Goal: Information Seeking & Learning: Learn about a topic

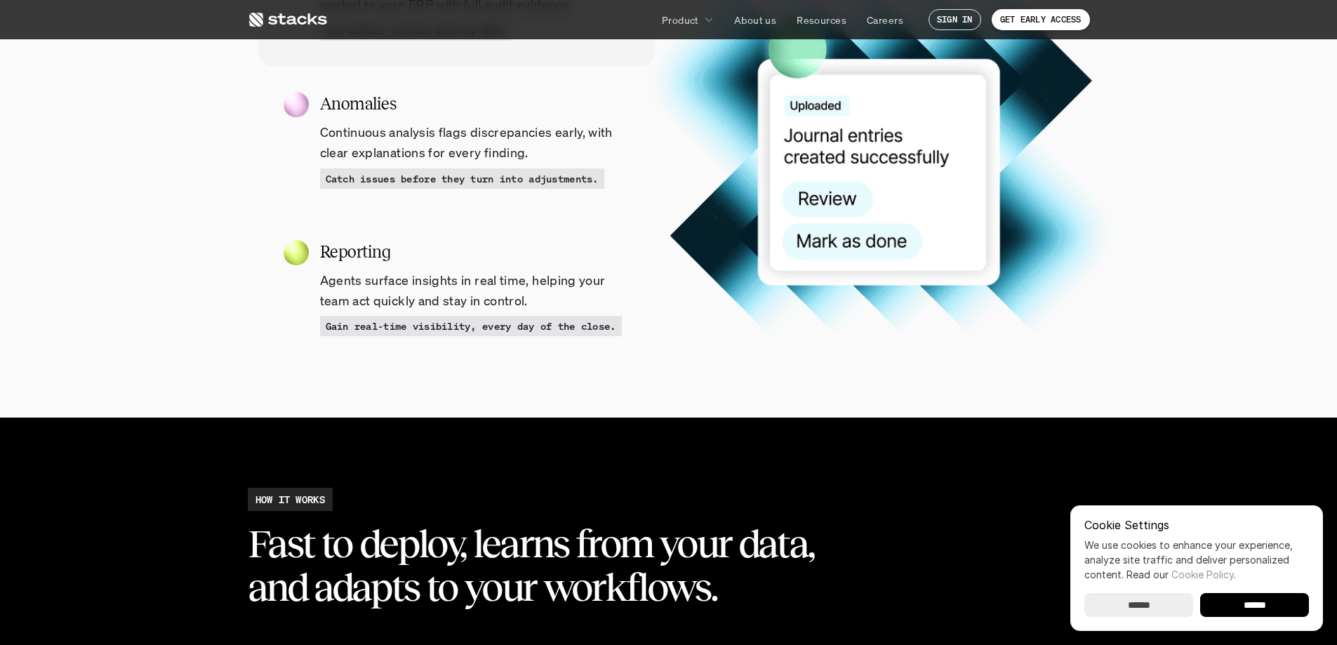
scroll to position [1755, 0]
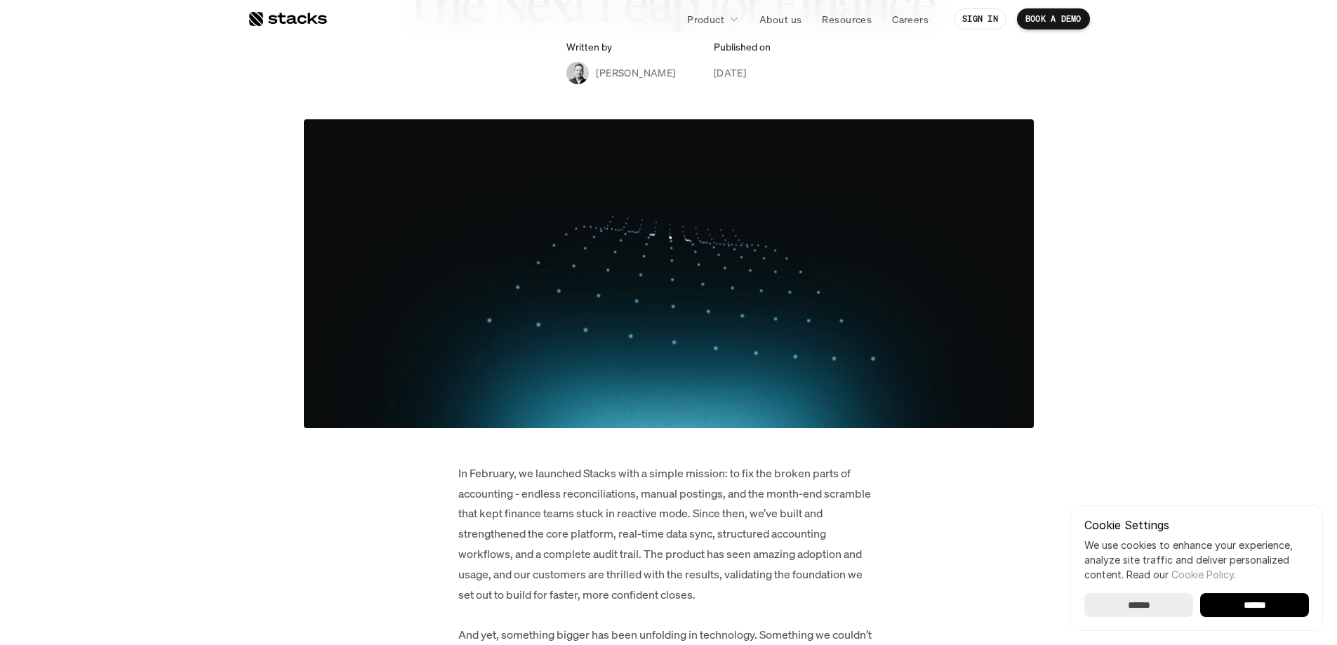
scroll to position [281, 0]
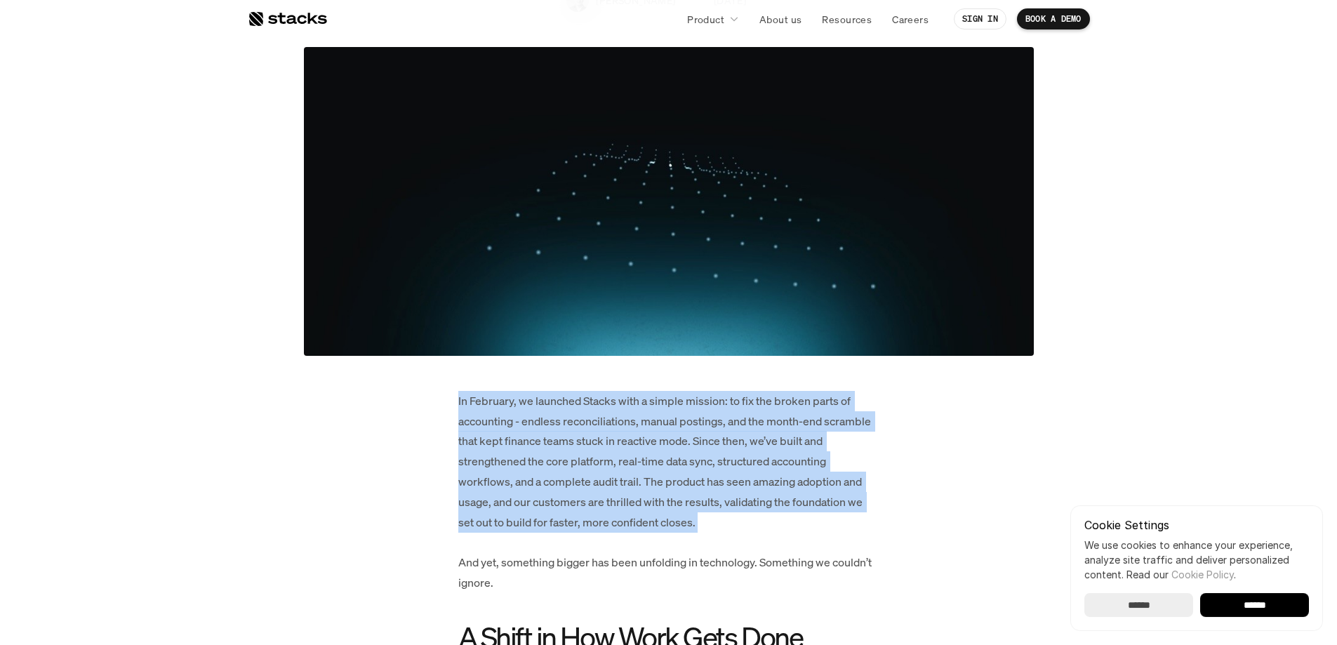
drag, startPoint x: 420, startPoint y: 413, endPoint x: 814, endPoint y: 537, distance: 413.0
click at [813, 531] on p "In February, we launched Stacks with a simple mission: to fix the broken parts …" at bounding box center [668, 492] width 421 height 202
click at [757, 450] on p "In February, we launched Stacks with a simple mission: to fix the broken parts …" at bounding box center [668, 492] width 421 height 202
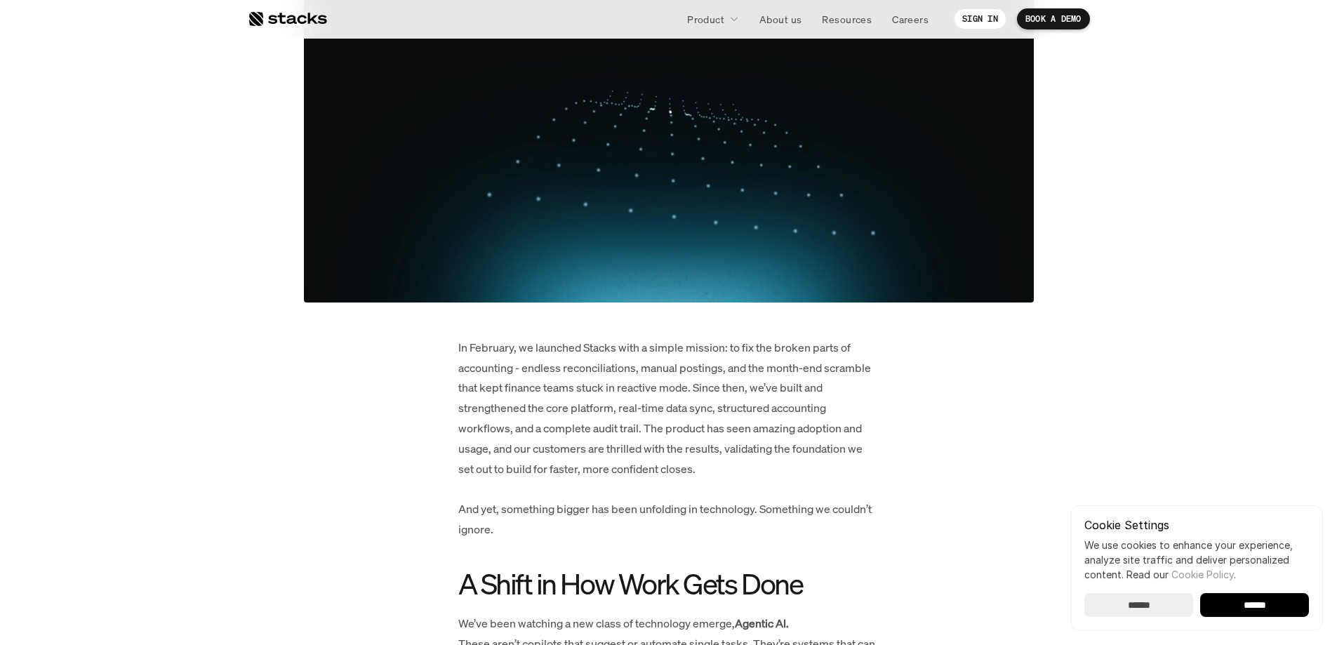
scroll to position [351, 0]
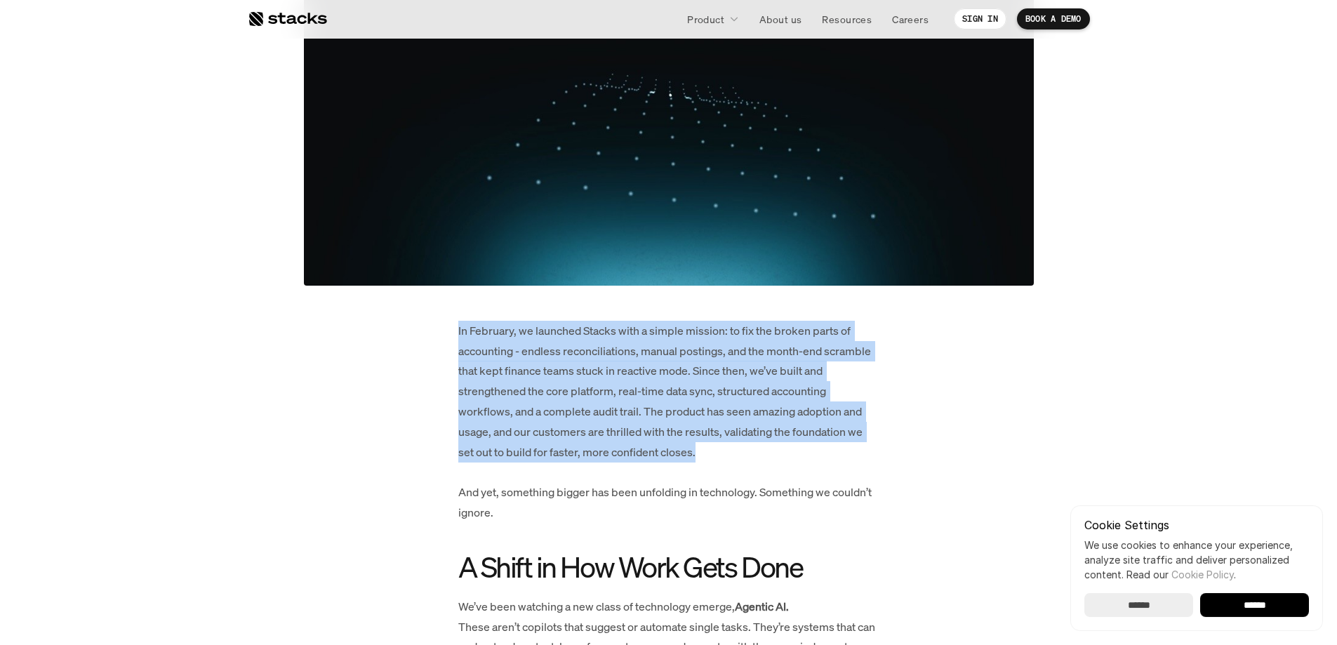
drag, startPoint x: 551, startPoint y: 456, endPoint x: 336, endPoint y: 296, distance: 268.3
click at [336, 296] on article "News Introducing Agentic AI: The Next Leap for Finance Written by Albert Maliko…" at bounding box center [669, 584] width 842 height 1759
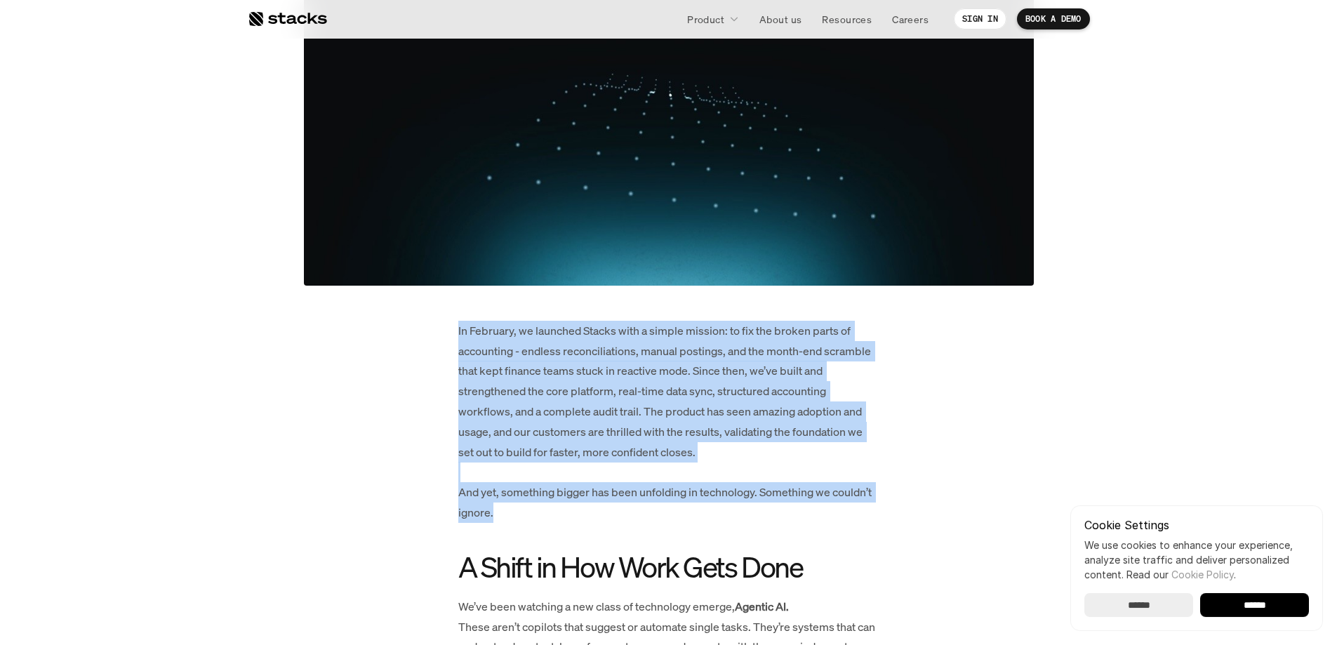
drag, startPoint x: 458, startPoint y: 329, endPoint x: 744, endPoint y: 508, distance: 337.8
click at [750, 475] on p "In February, we launched Stacks with a simple mission: to fix the broken parts …" at bounding box center [668, 422] width 421 height 202
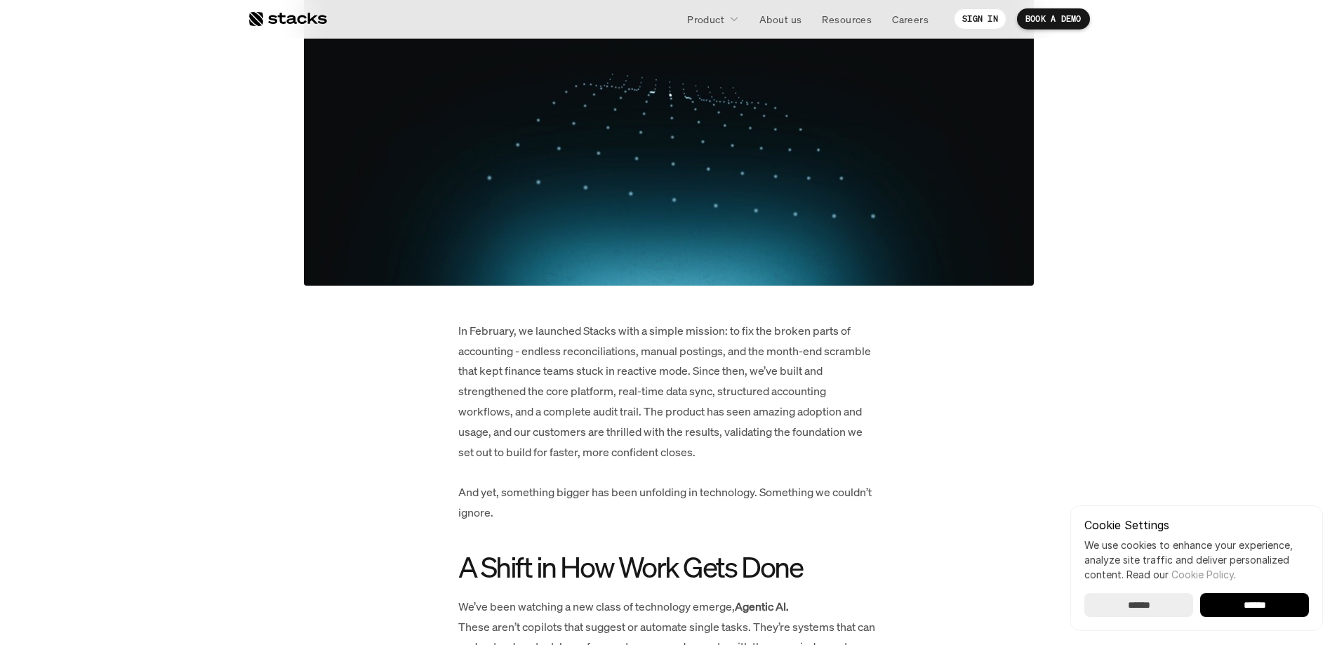
click at [750, 449] on p "In February, we launched Stacks with a simple mission: to fix the broken parts …" at bounding box center [668, 422] width 421 height 202
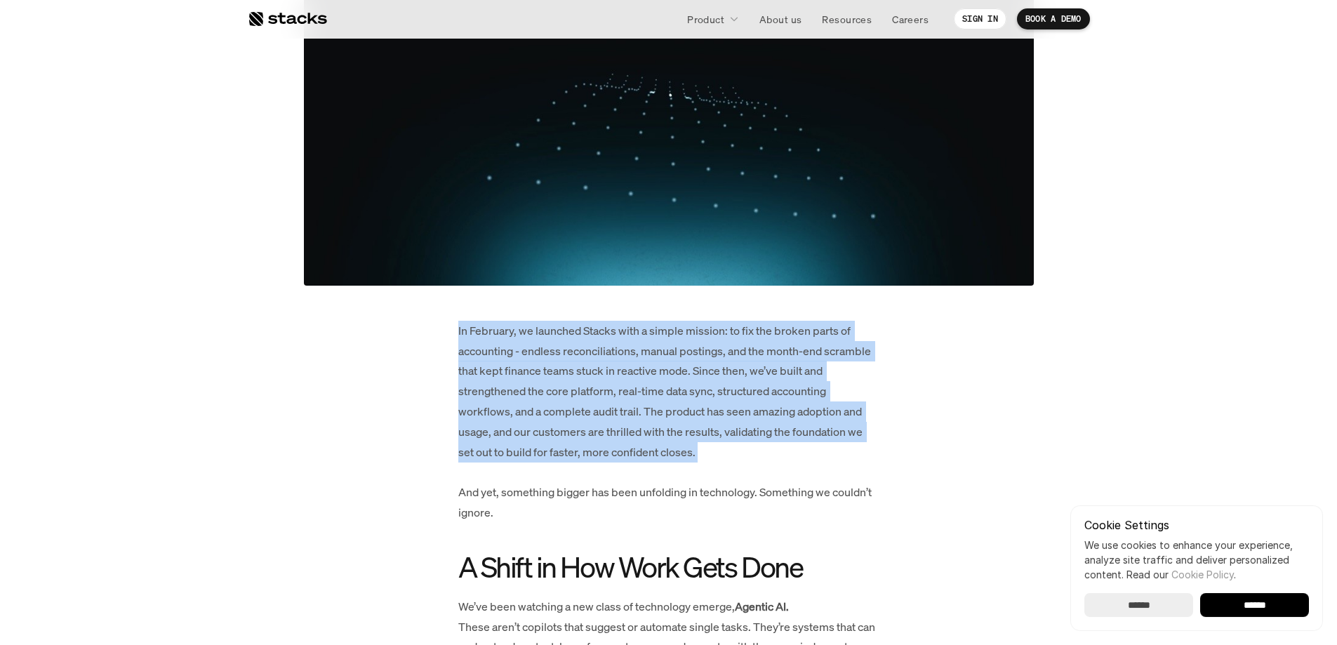
click at [750, 449] on p "In February, we launched Stacks with a simple mission: to fix the broken parts …" at bounding box center [668, 422] width 421 height 202
click at [746, 392] on p "In February, we launched Stacks with a simple mission: to fix the broken parts …" at bounding box center [668, 422] width 421 height 202
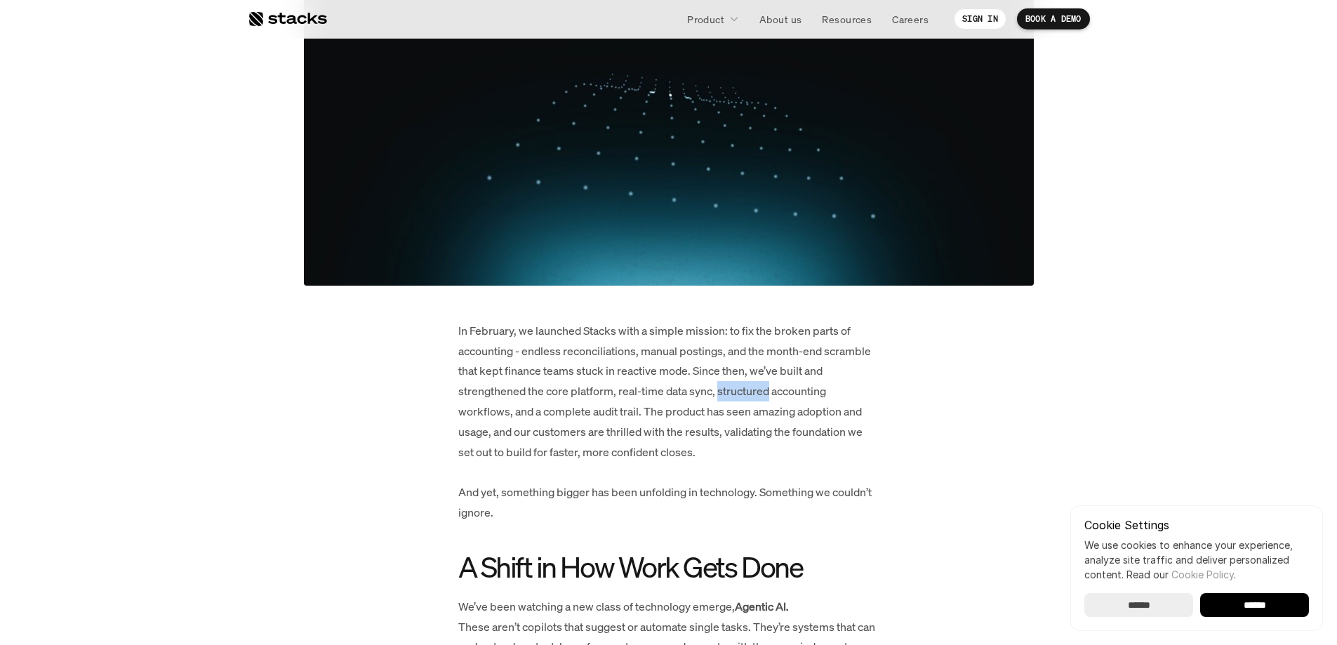
click at [746, 391] on p "In February, we launched Stacks with a simple mission: to fix the broken parts …" at bounding box center [668, 422] width 421 height 202
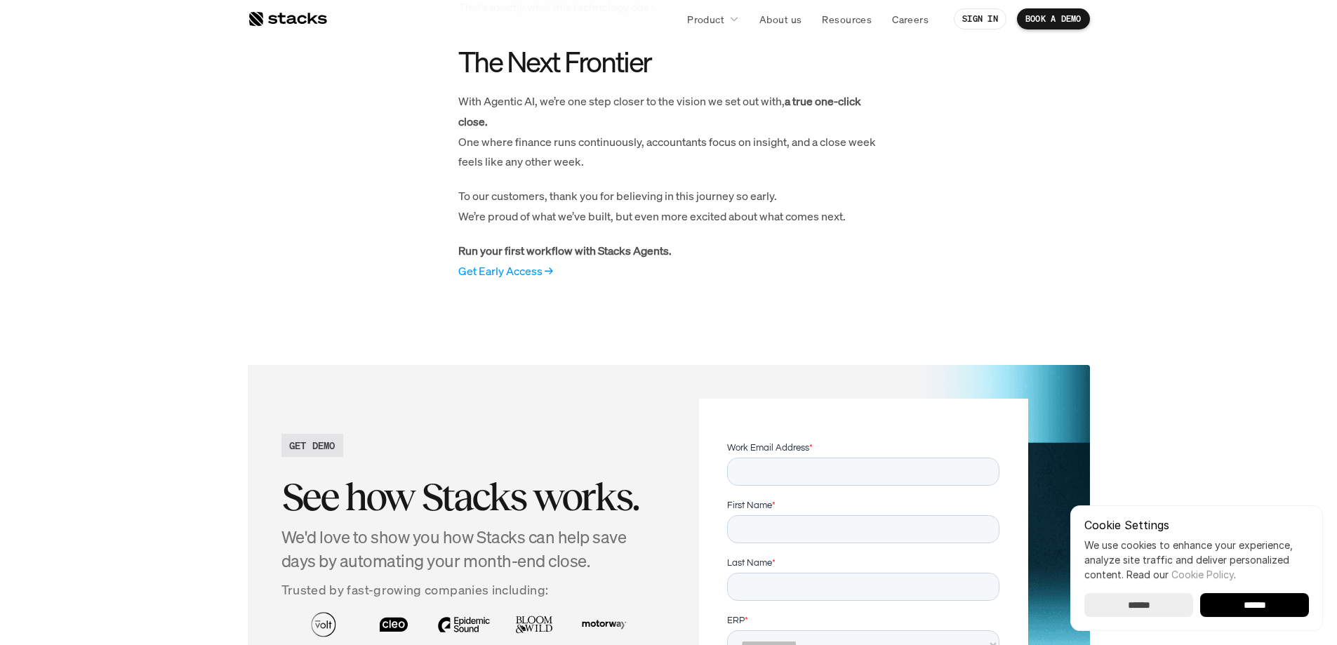
scroll to position [1545, 0]
